Goal: Task Accomplishment & Management: Use online tool/utility

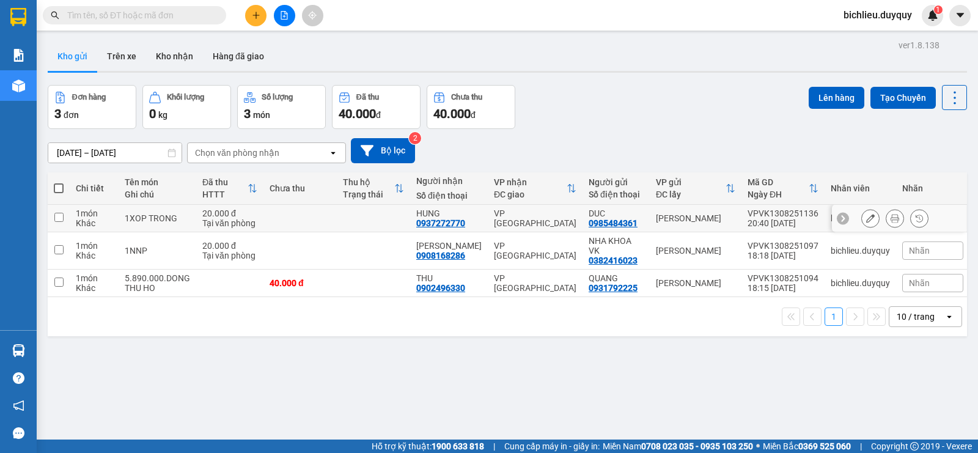
click at [58, 218] on input "checkbox" at bounding box center [58, 217] width 9 height 9
checkbox input "true"
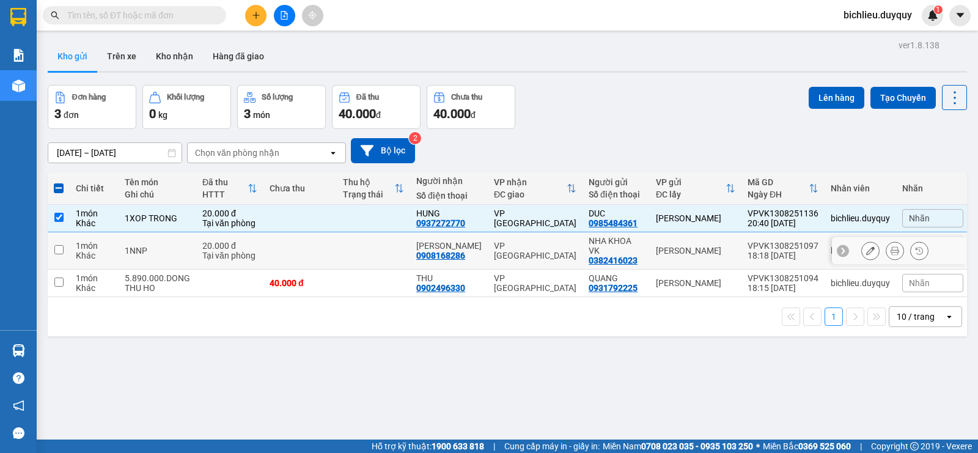
click at [55, 245] on input "checkbox" at bounding box center [58, 249] width 9 height 9
checkbox input "true"
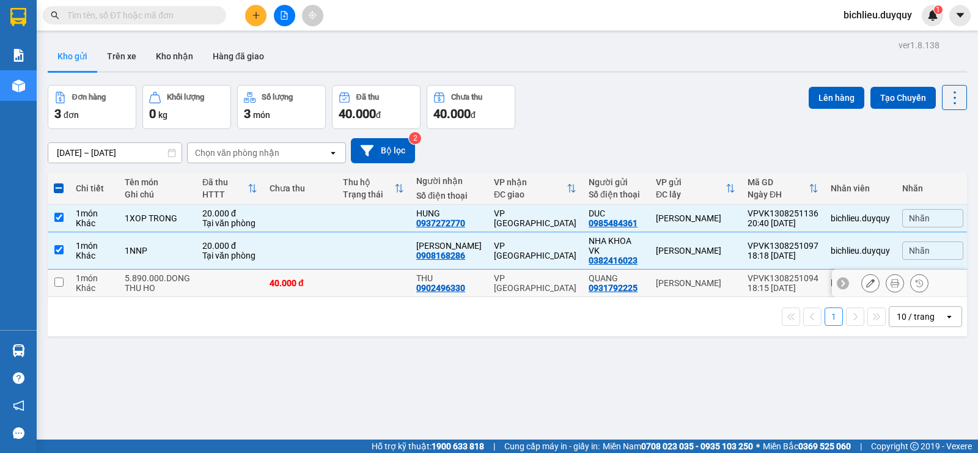
click at [56, 278] on input "checkbox" at bounding box center [58, 282] width 9 height 9
checkbox input "true"
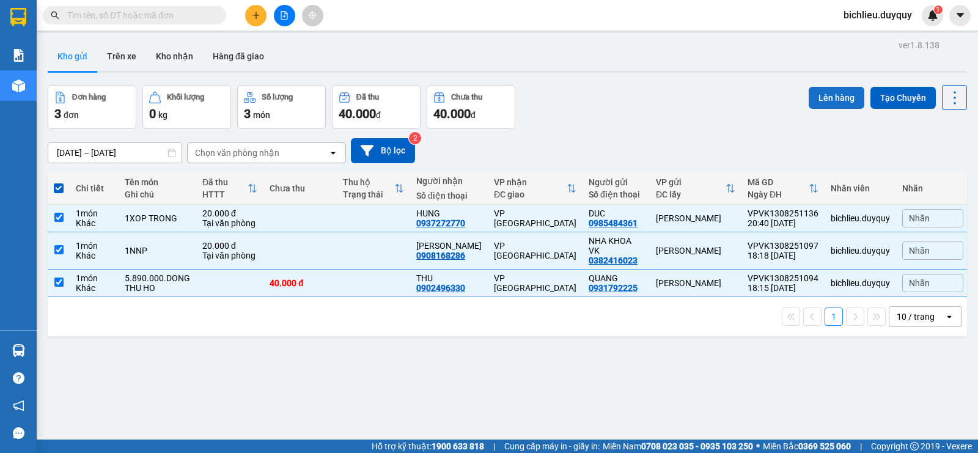
click at [812, 99] on button "Lên hàng" at bounding box center [837, 98] width 56 height 22
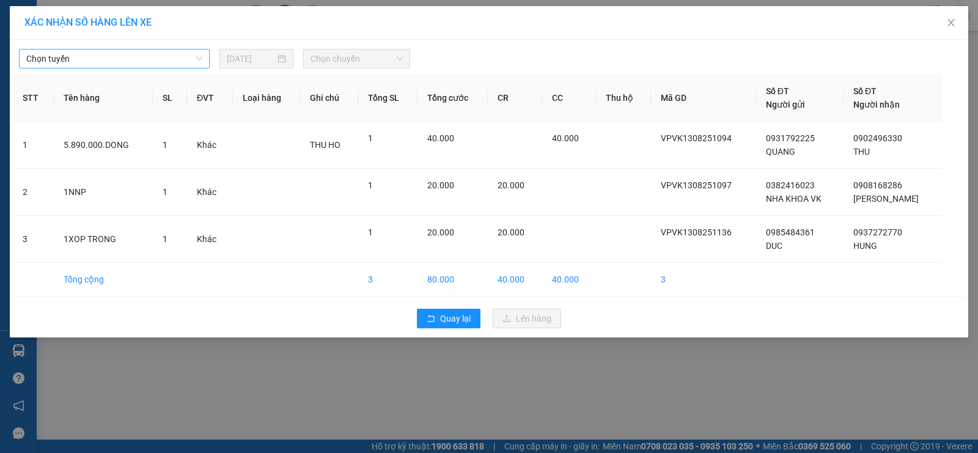
click at [87, 63] on span "Chọn tuyến" at bounding box center [114, 59] width 176 height 18
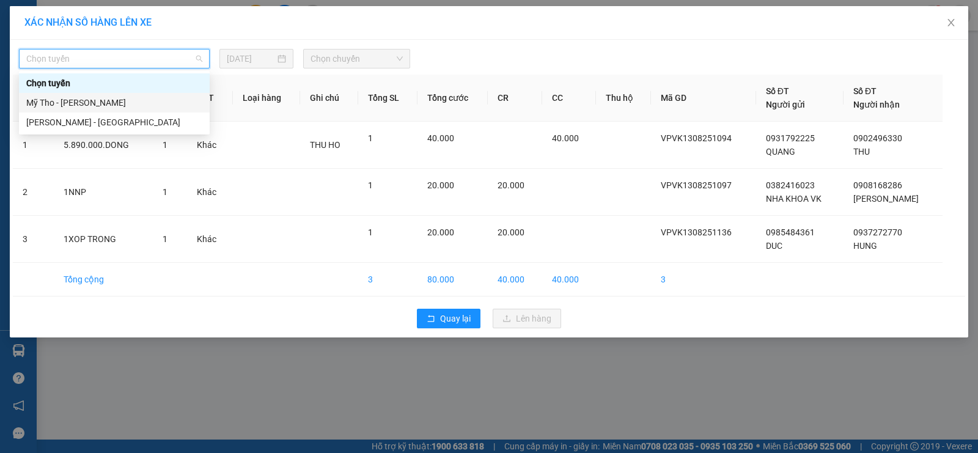
click at [107, 101] on div "Mỹ Tho - Hồ Chí Minh" at bounding box center [114, 102] width 176 height 13
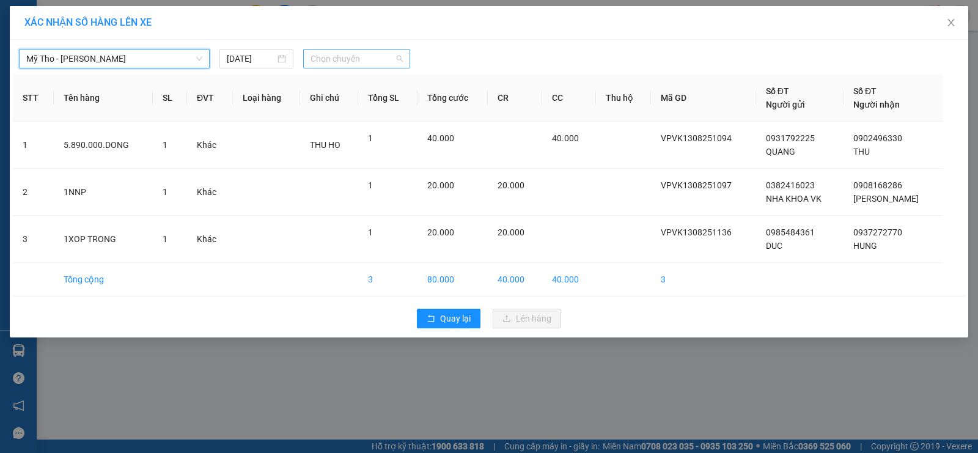
click at [378, 54] on span "Chọn chuyến" at bounding box center [357, 59] width 92 height 18
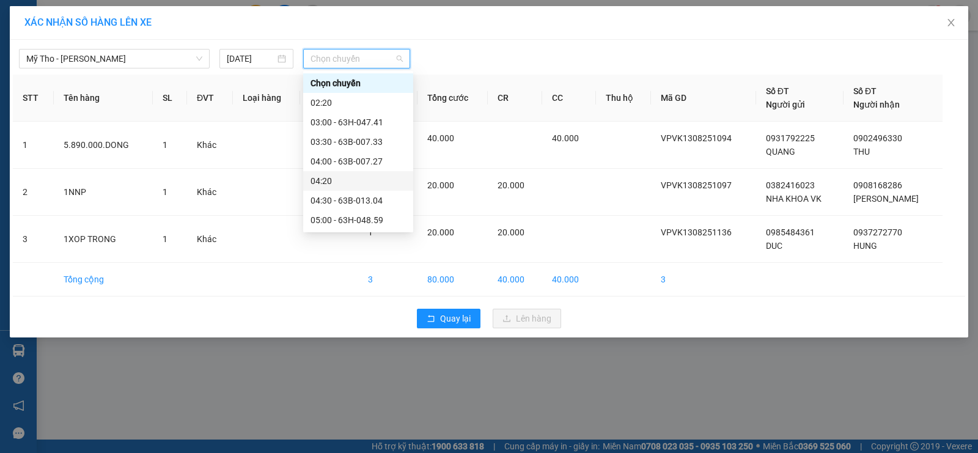
click at [333, 179] on div "04:20" at bounding box center [358, 180] width 95 height 13
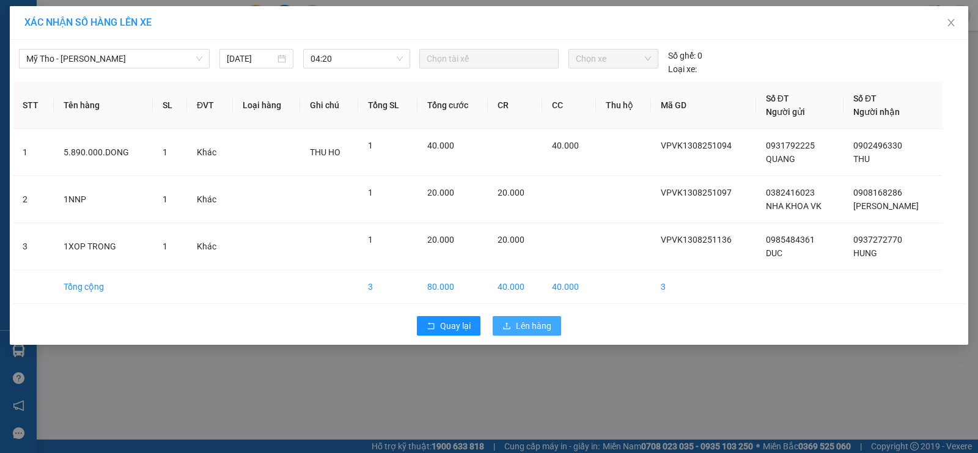
click at [522, 322] on span "Lên hàng" at bounding box center [533, 325] width 35 height 13
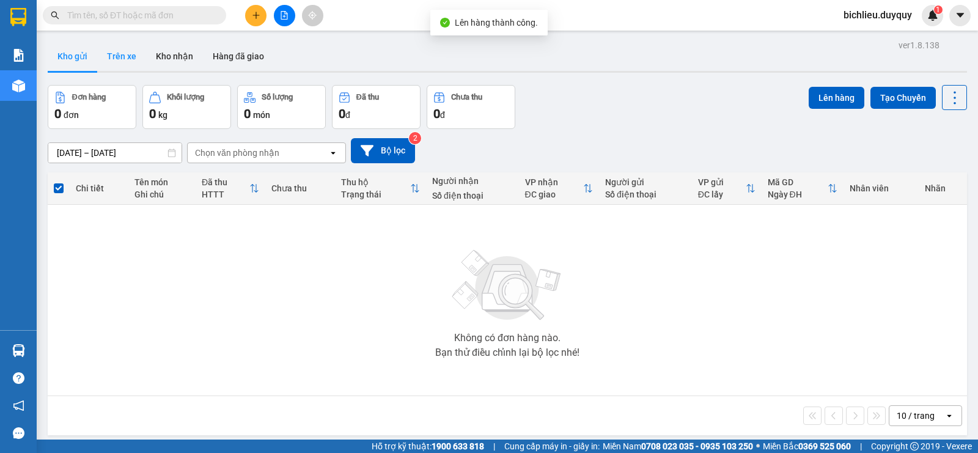
click at [120, 58] on button "Trên xe" at bounding box center [121, 56] width 49 height 29
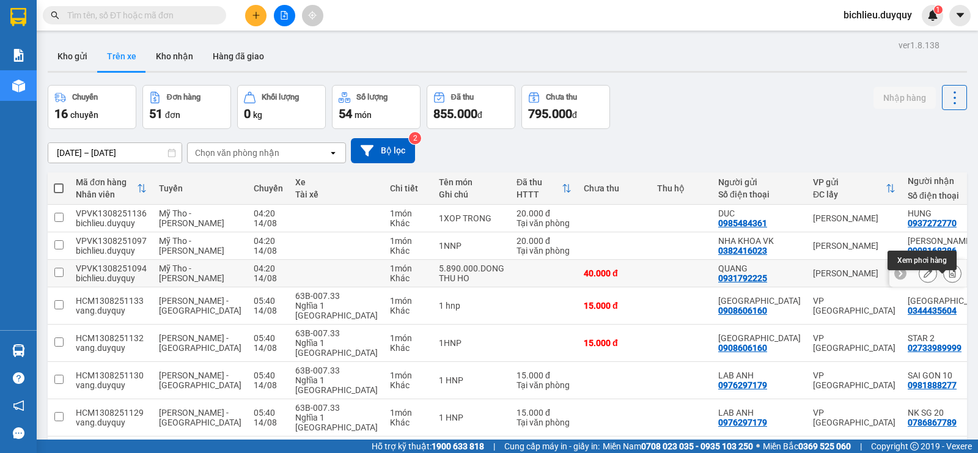
click at [948, 278] on icon at bounding box center [952, 273] width 9 height 9
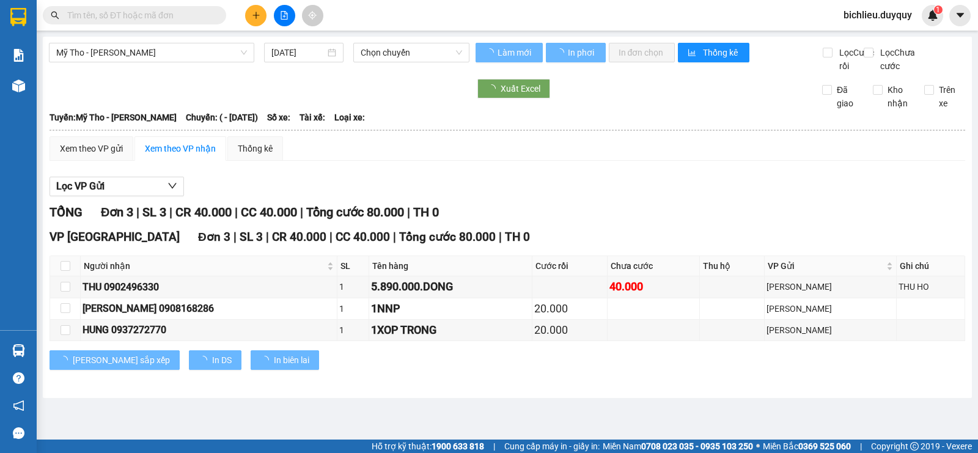
type input "14/08/2025"
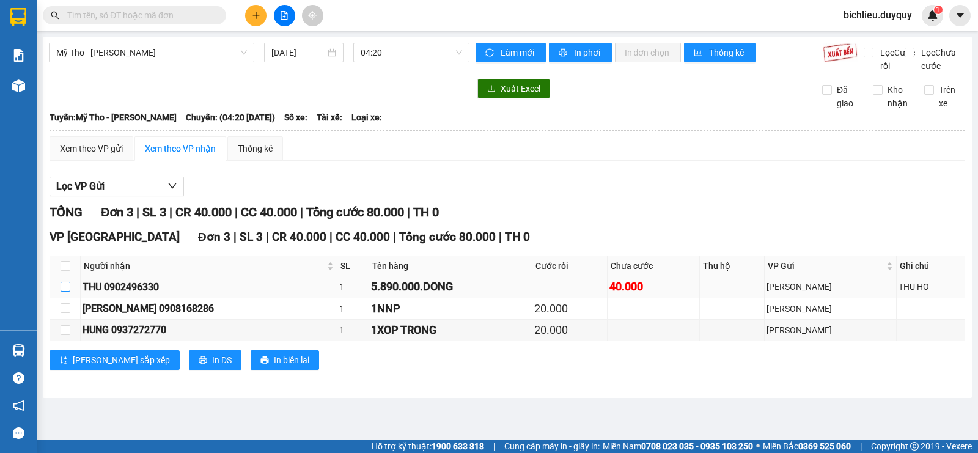
click at [66, 292] on input "checkbox" at bounding box center [66, 287] width 10 height 10
checkbox input "true"
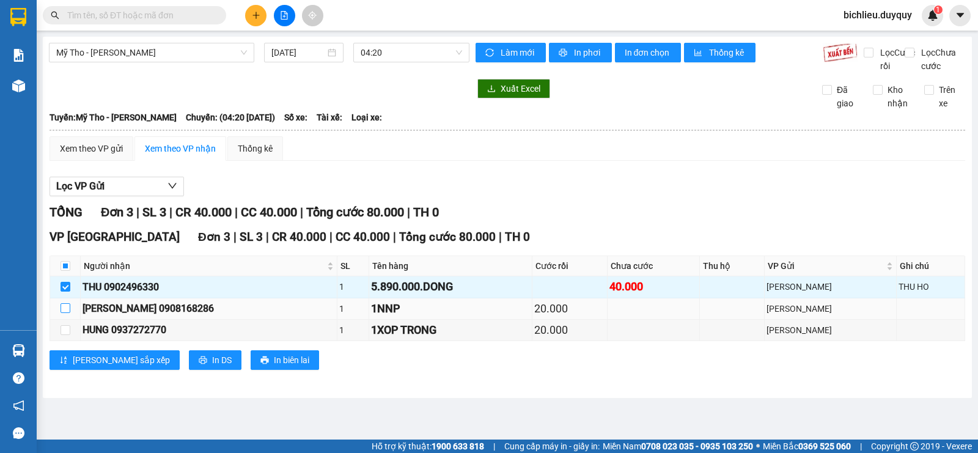
click at [65, 313] on input "checkbox" at bounding box center [66, 308] width 10 height 10
checkbox input "true"
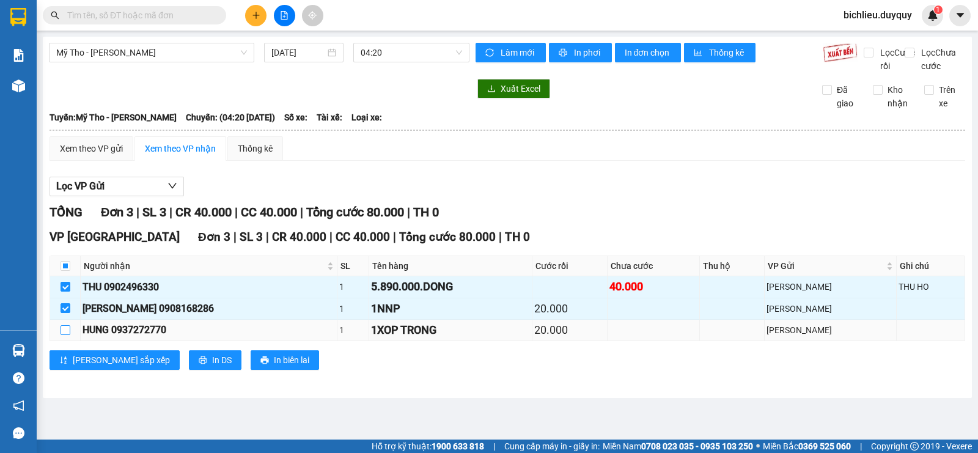
click at [66, 335] on input "checkbox" at bounding box center [66, 330] width 10 height 10
checkbox input "true"
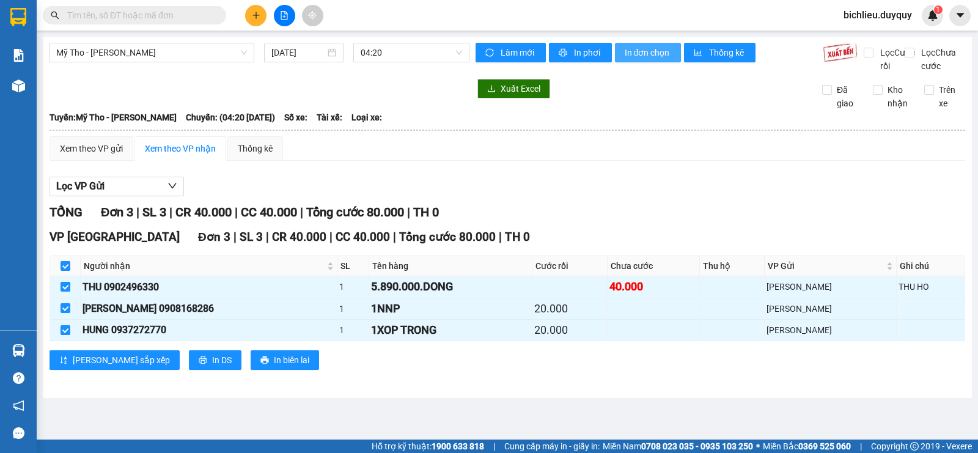
click at [660, 54] on span "In đơn chọn" at bounding box center [648, 52] width 47 height 13
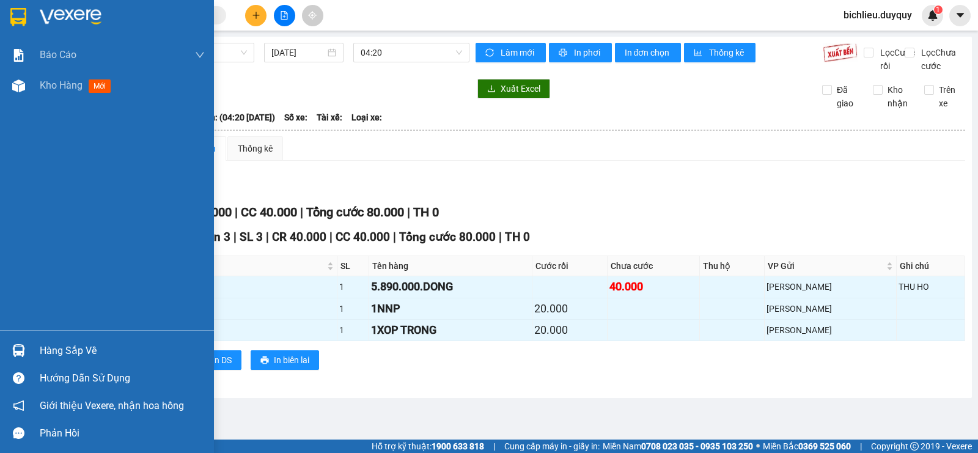
click at [18, 13] on img at bounding box center [18, 17] width 16 height 18
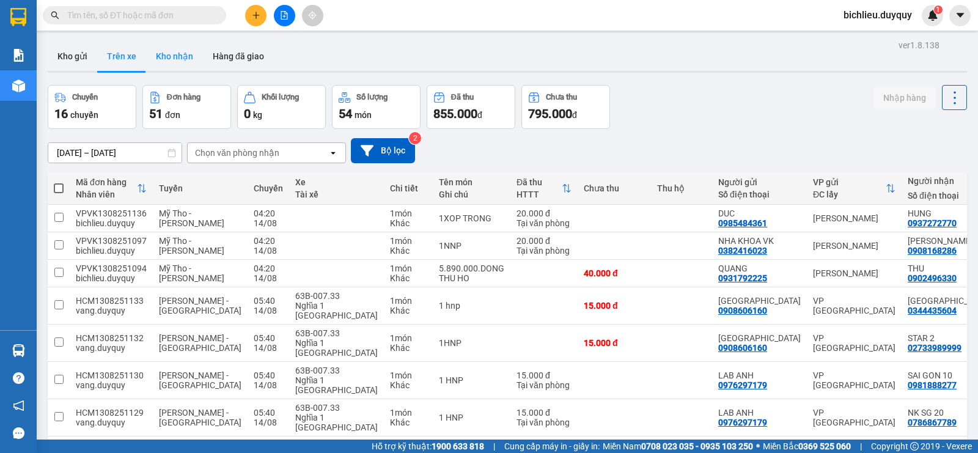
click at [174, 63] on button "Kho nhận" at bounding box center [174, 56] width 57 height 29
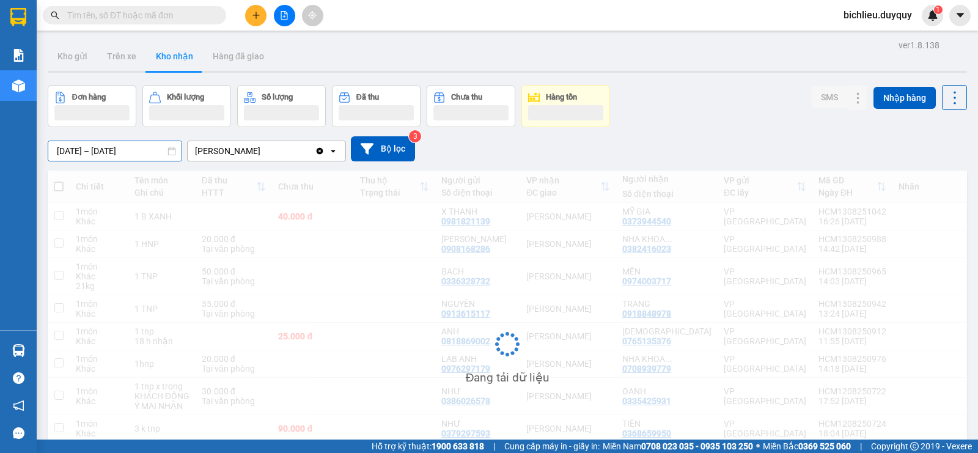
click at [53, 150] on input "12/08/2025 – 14/08/2025" at bounding box center [114, 151] width 133 height 20
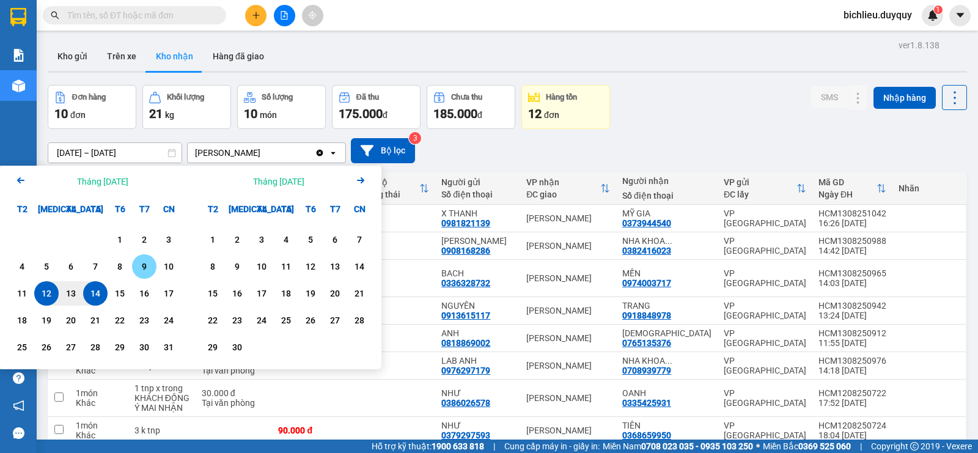
click at [150, 263] on div "9" at bounding box center [144, 266] width 17 height 15
click at [94, 293] on div "14" at bounding box center [95, 293] width 17 height 15
type input "09/08/2025 – 14/08/2025"
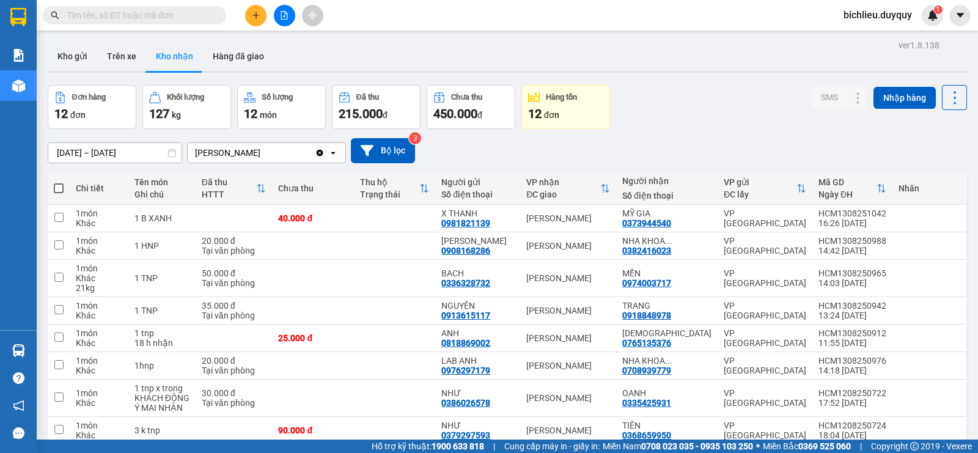
scroll to position [110, 0]
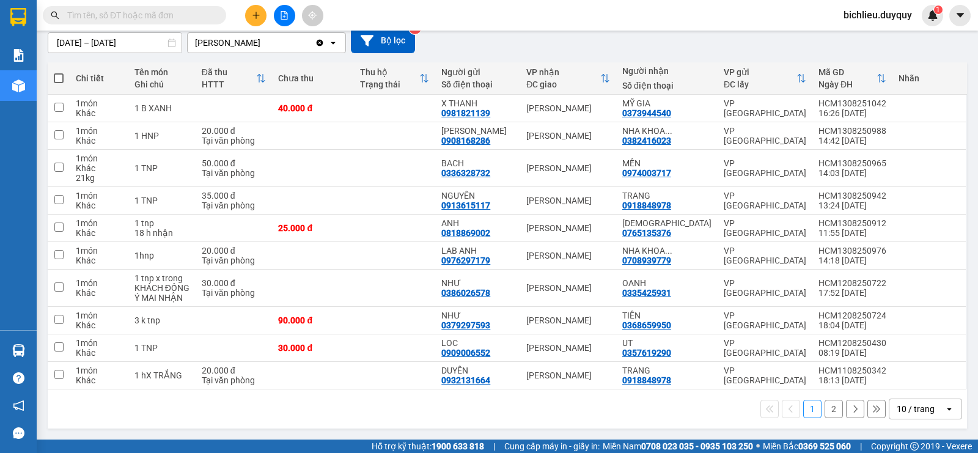
click at [889, 405] on div "10 / trang" at bounding box center [916, 409] width 55 height 20
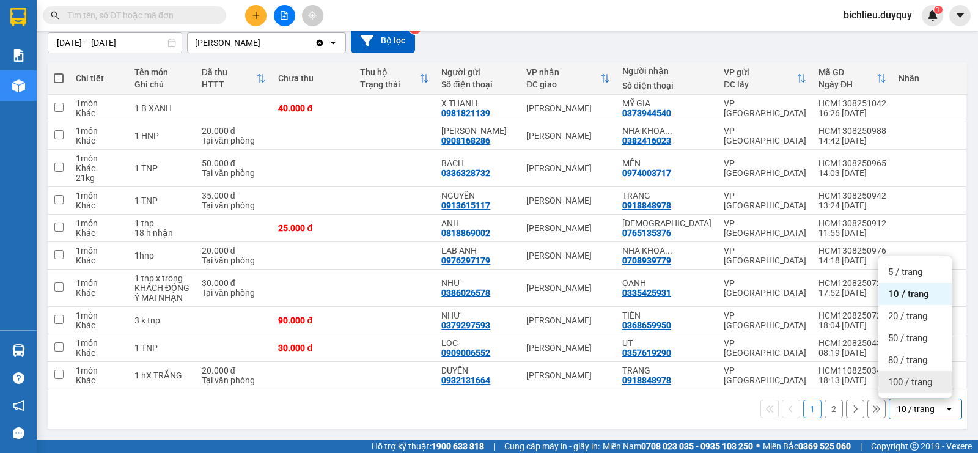
click at [887, 386] on div "100 / trang" at bounding box center [914, 382] width 73 height 22
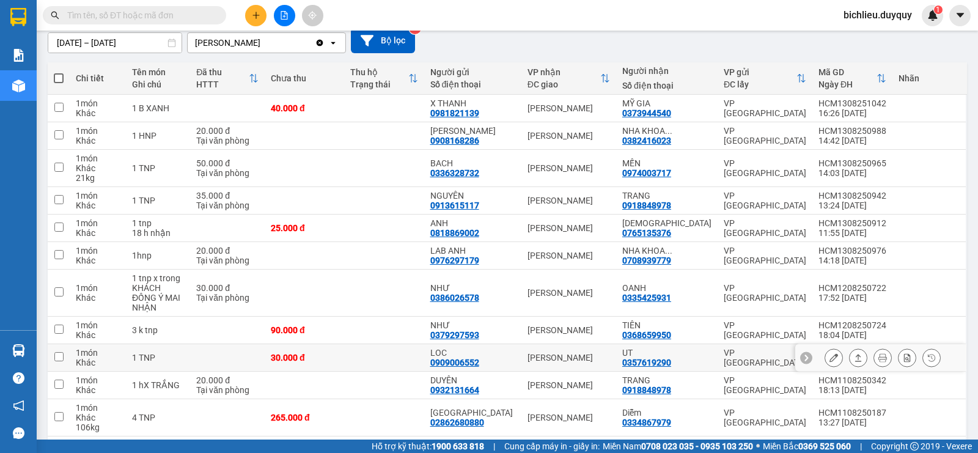
scroll to position [175, 0]
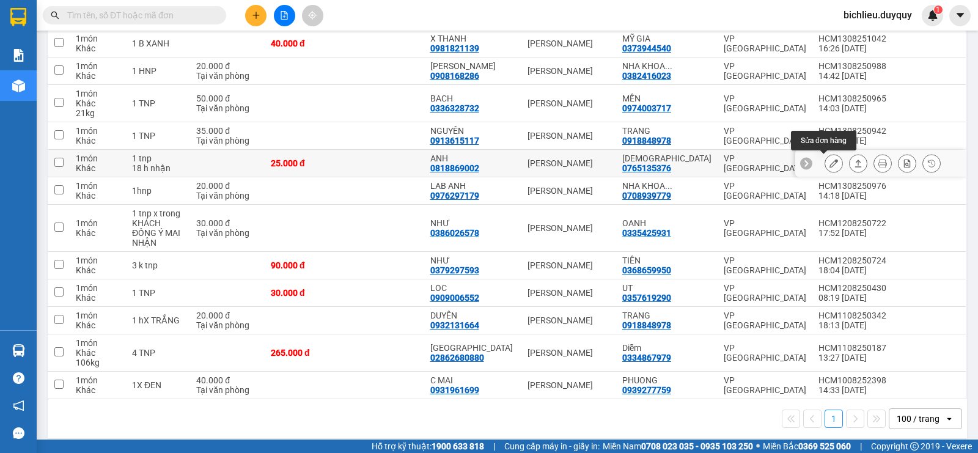
click at [830, 160] on icon at bounding box center [834, 163] width 9 height 9
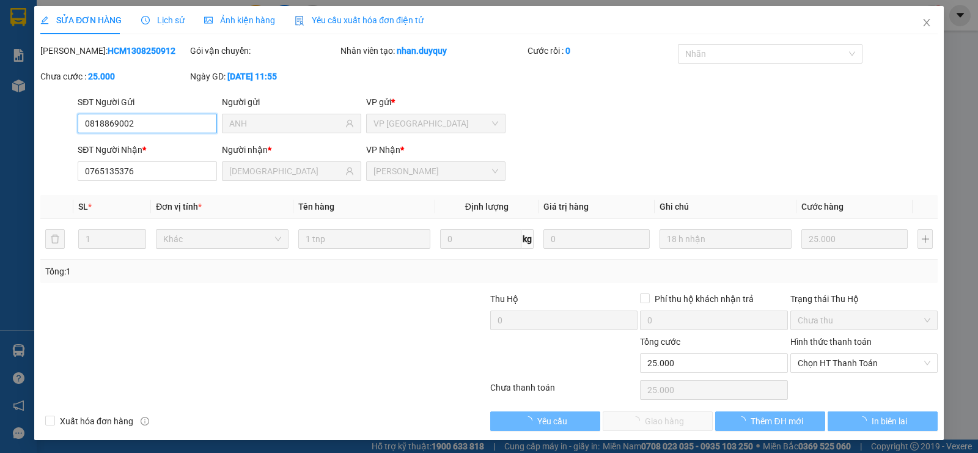
type input "0818869002"
type input "ANH"
type input "0765135376"
type input "DIEU"
type input "25.000"
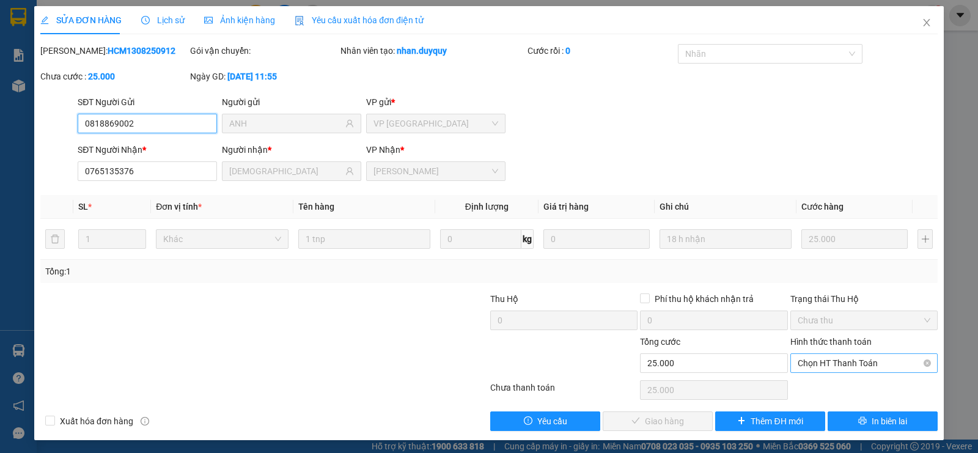
click at [814, 356] on span "Chọn HT Thanh Toán" at bounding box center [864, 363] width 133 height 18
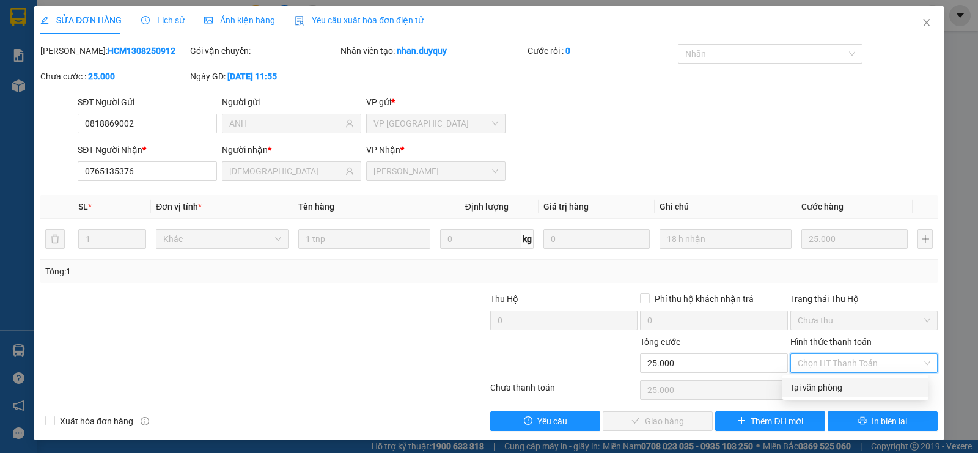
click at [803, 382] on div "Tại văn phòng" at bounding box center [855, 387] width 131 height 13
type input "0"
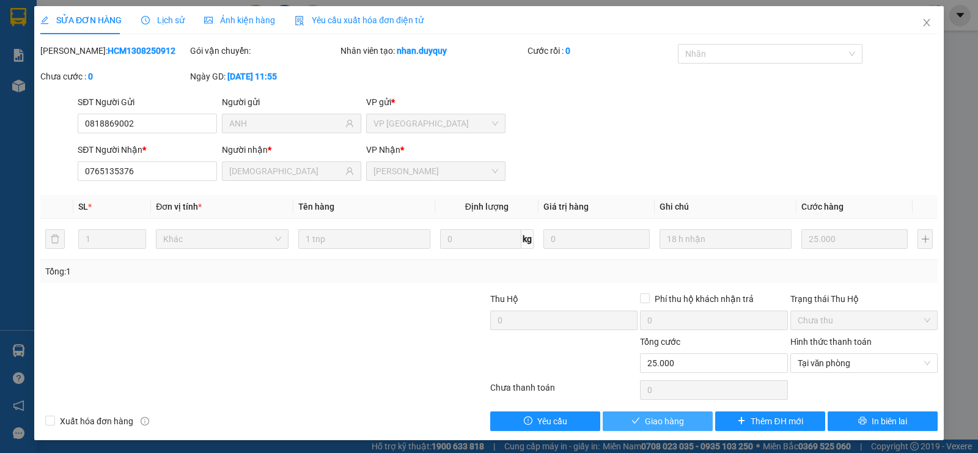
click at [655, 418] on span "Giao hàng" at bounding box center [664, 420] width 39 height 13
